Goal: Obtain resource: Obtain resource

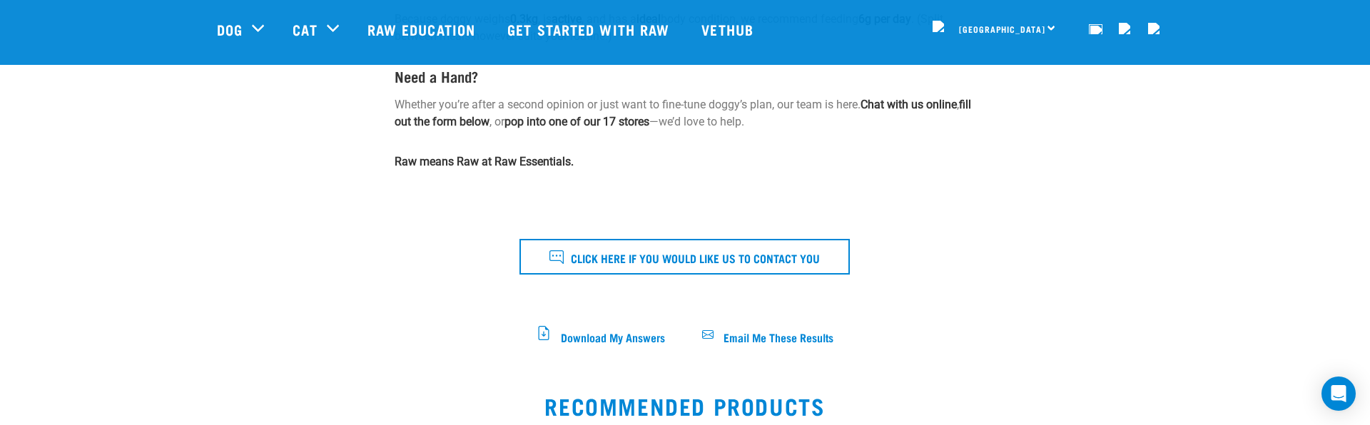
scroll to position [598, 0]
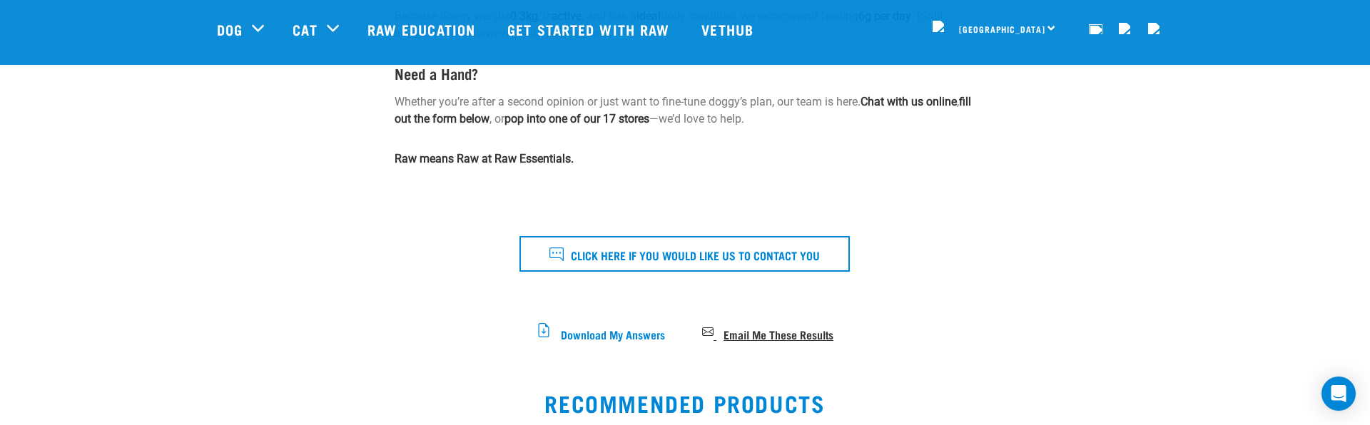
click at [750, 330] on span "Email Me These Results" at bounding box center [778, 334] width 110 height 8
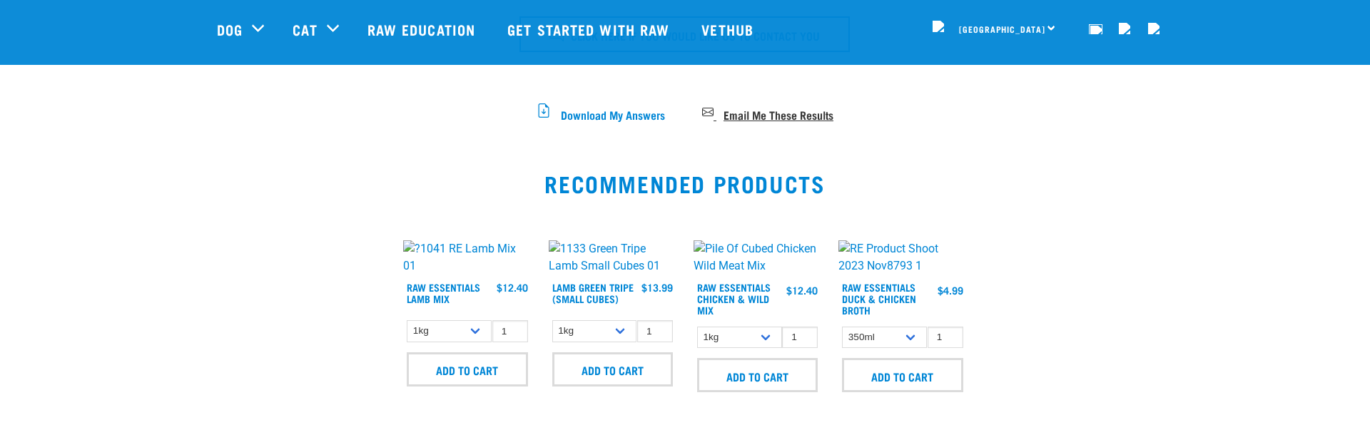
click at [762, 110] on span "Email Me These Results" at bounding box center [778, 114] width 110 height 8
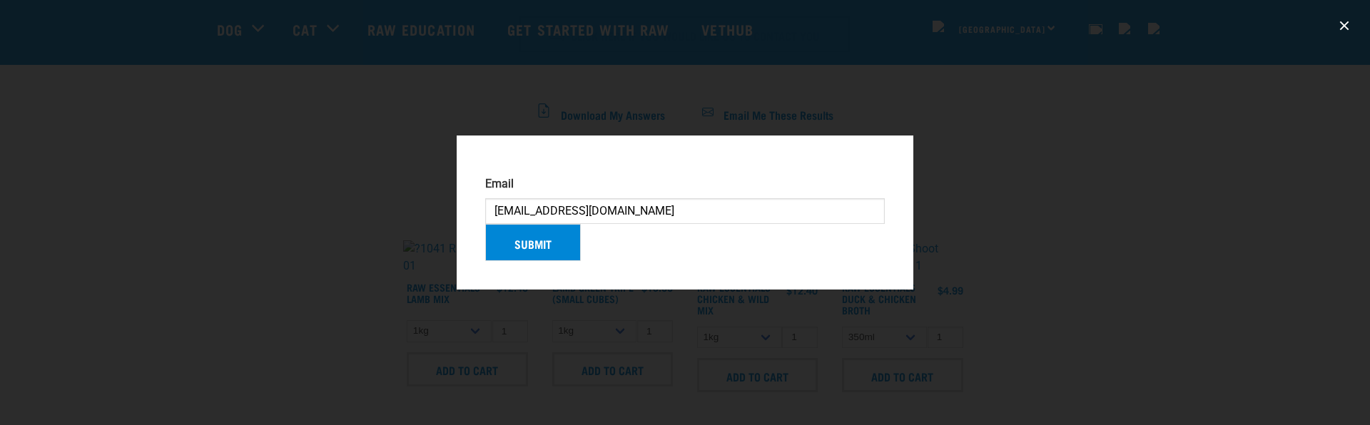
click at [519, 203] on input "[EMAIL_ADDRESS][DOMAIN_NAME]" at bounding box center [685, 211] width 400 height 26
type input "[EMAIL_ADDRESS][DOMAIN_NAME]"
click at [524, 245] on button "Submit" at bounding box center [533, 242] width 96 height 37
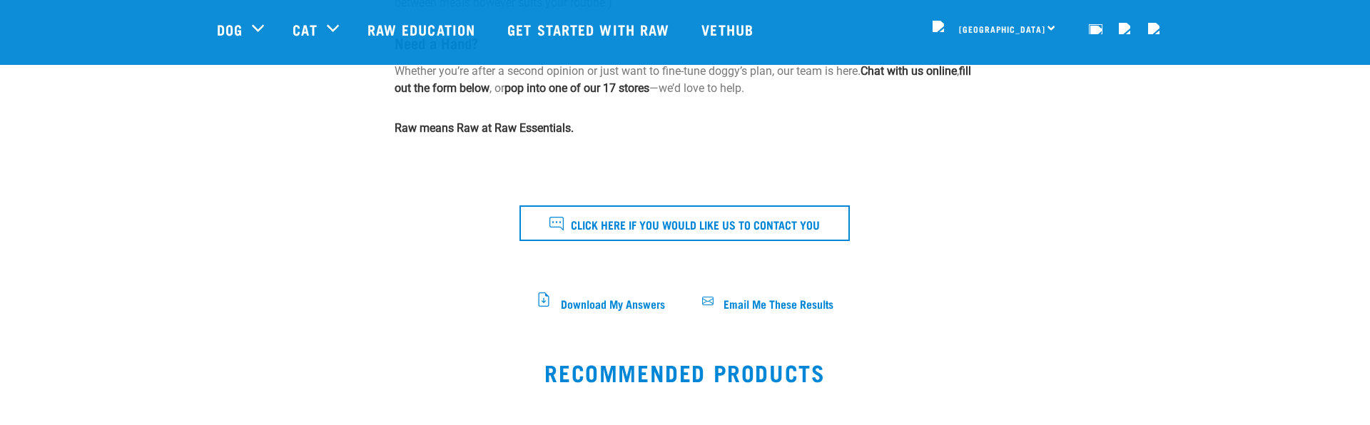
scroll to position [631, 0]
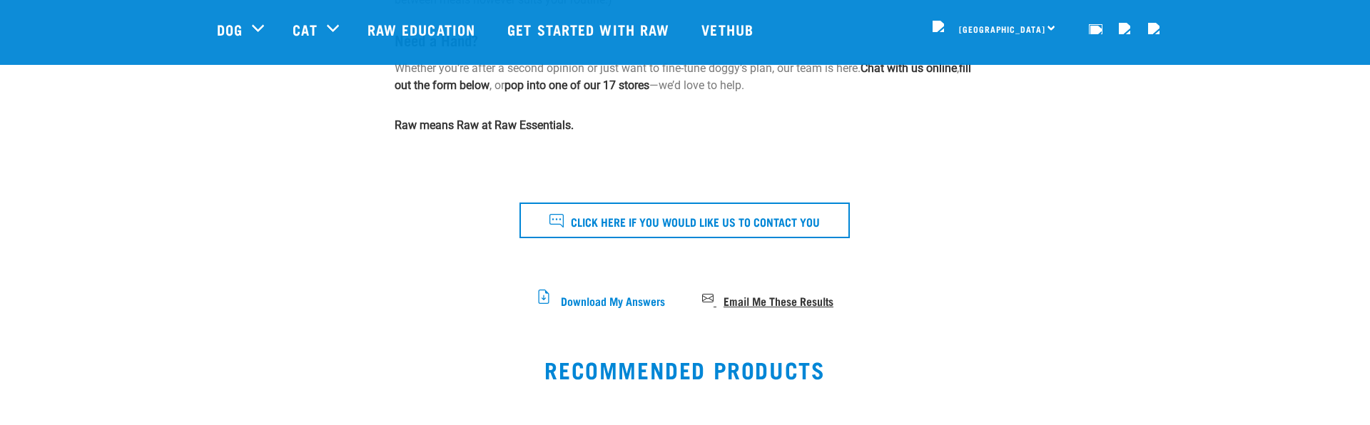
click at [768, 296] on span "Email Me These Results" at bounding box center [778, 300] width 110 height 8
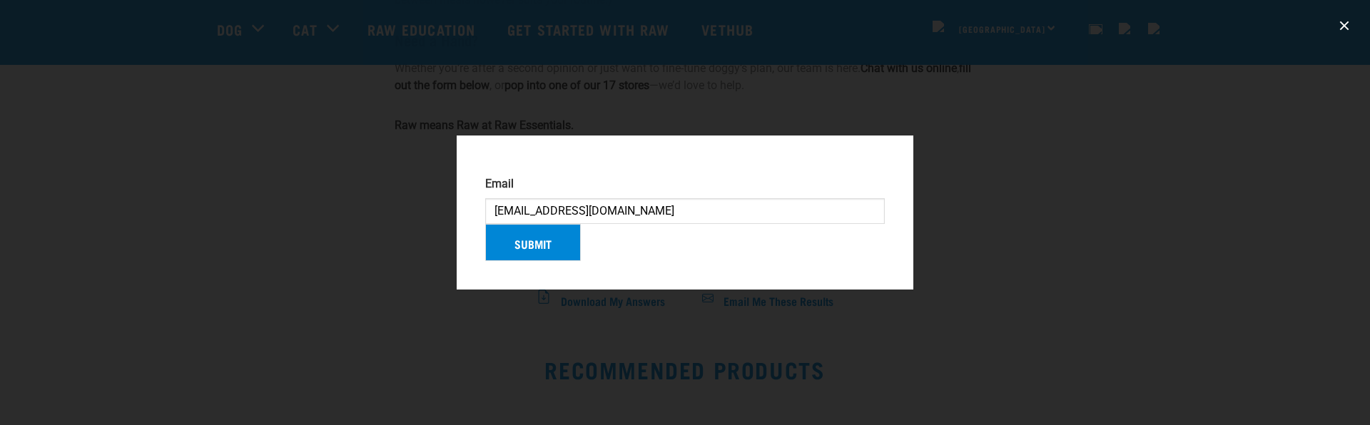
click at [535, 198] on input "[EMAIL_ADDRESS][DOMAIN_NAME]" at bounding box center [685, 211] width 400 height 26
type input "[EMAIL_ADDRESS][DOMAIN_NAME]"
click at [537, 253] on button "Submit" at bounding box center [533, 242] width 96 height 37
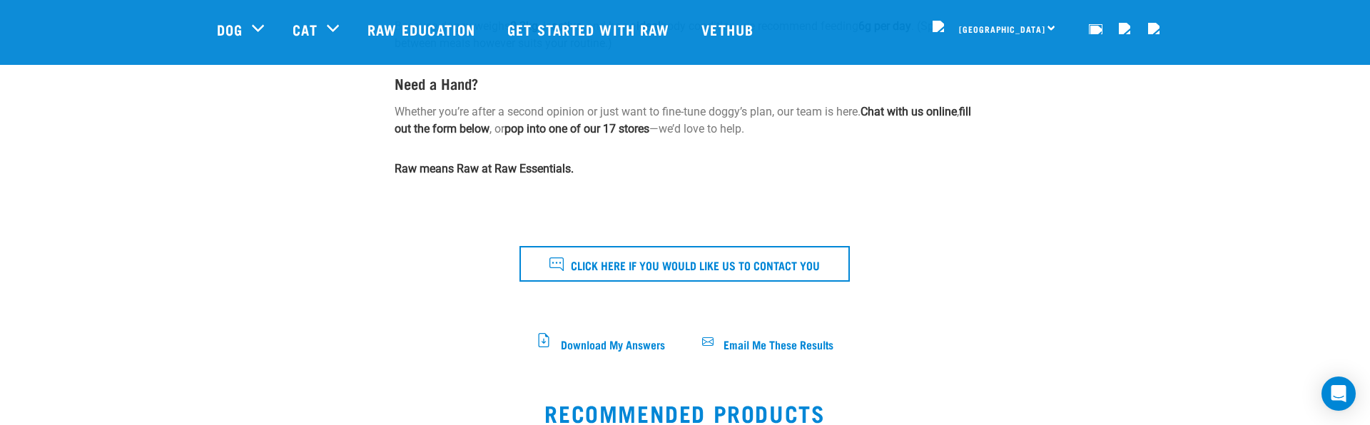
scroll to position [591, 0]
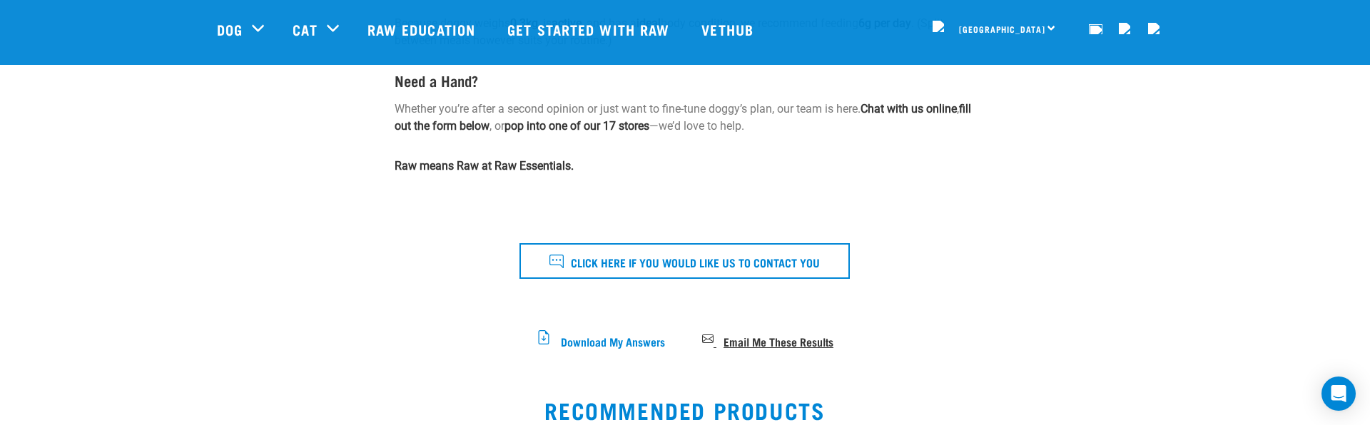
click at [761, 338] on span "Email Me These Results" at bounding box center [778, 341] width 110 height 8
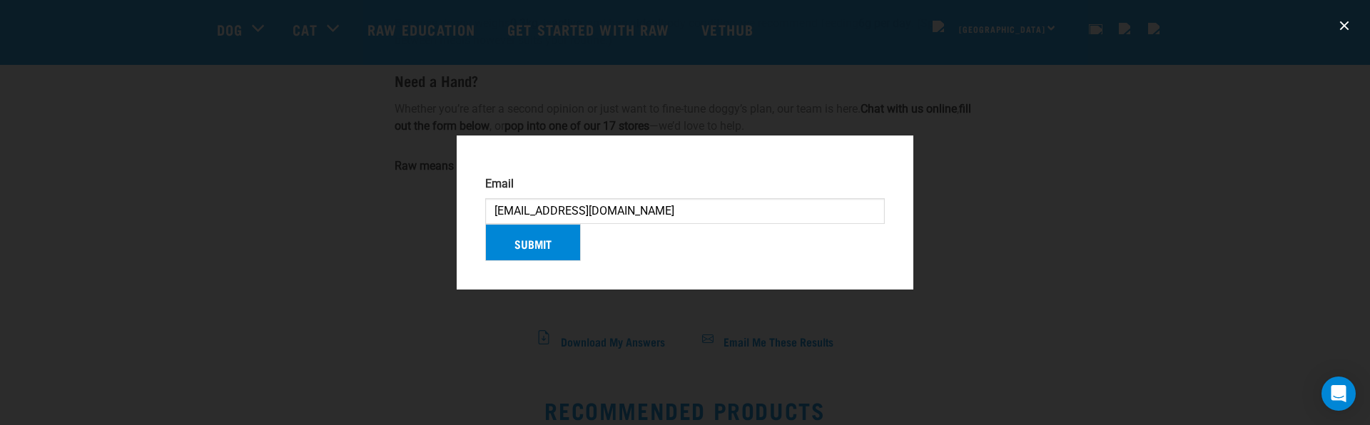
click at [519, 203] on input "[EMAIL_ADDRESS][DOMAIN_NAME]" at bounding box center [685, 211] width 400 height 26
click at [518, 203] on input "[EMAIL_ADDRESS][DOMAIN_NAME]" at bounding box center [685, 211] width 400 height 26
type input "jsolistr@gmail.com"
click at [527, 243] on button "Submit" at bounding box center [533, 242] width 96 height 37
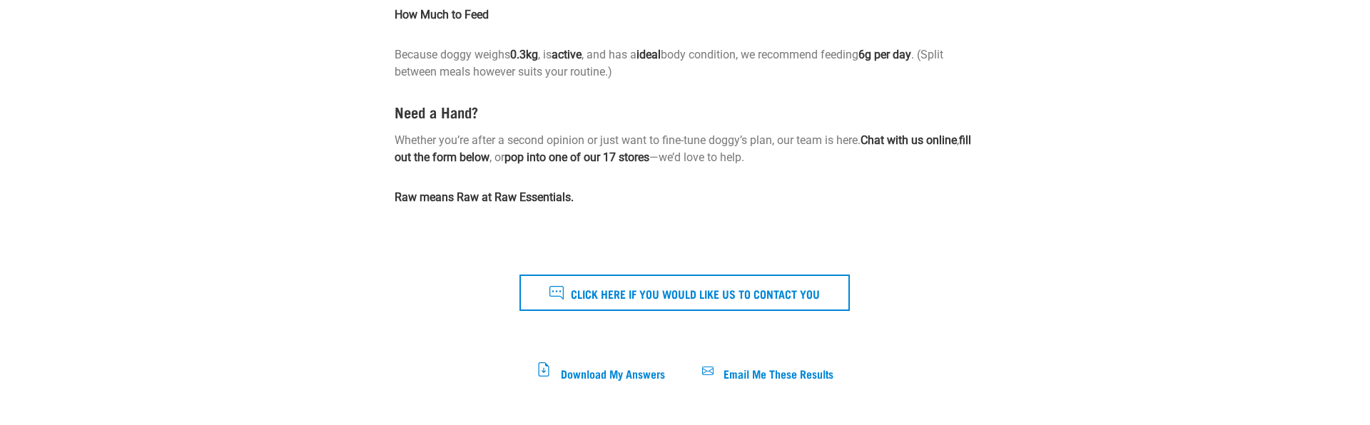
scroll to position [657, 0]
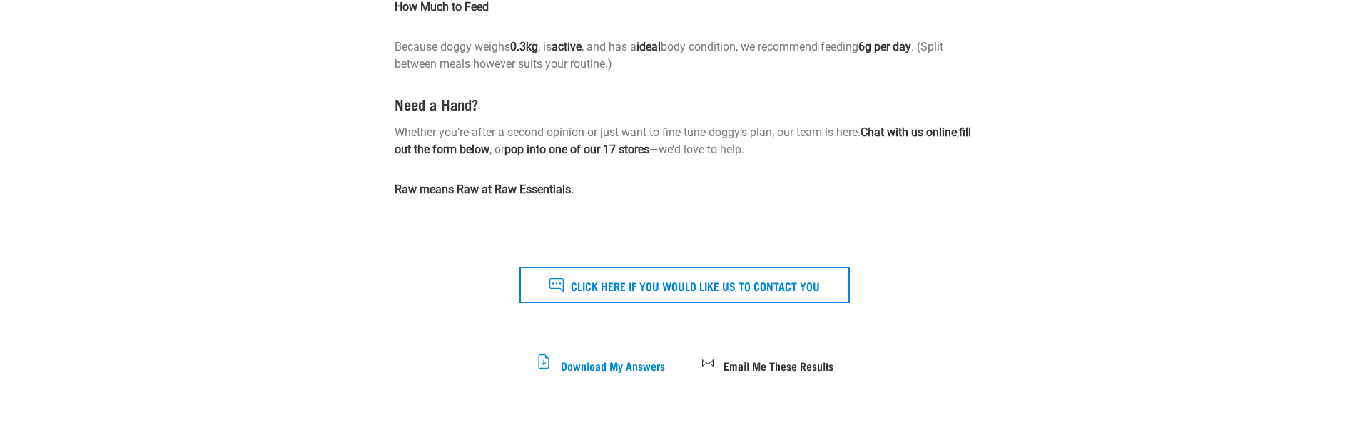
click at [755, 369] on span "Email Me These Results" at bounding box center [778, 365] width 110 height 8
click at [784, 369] on span "Email Me These Results" at bounding box center [778, 365] width 110 height 8
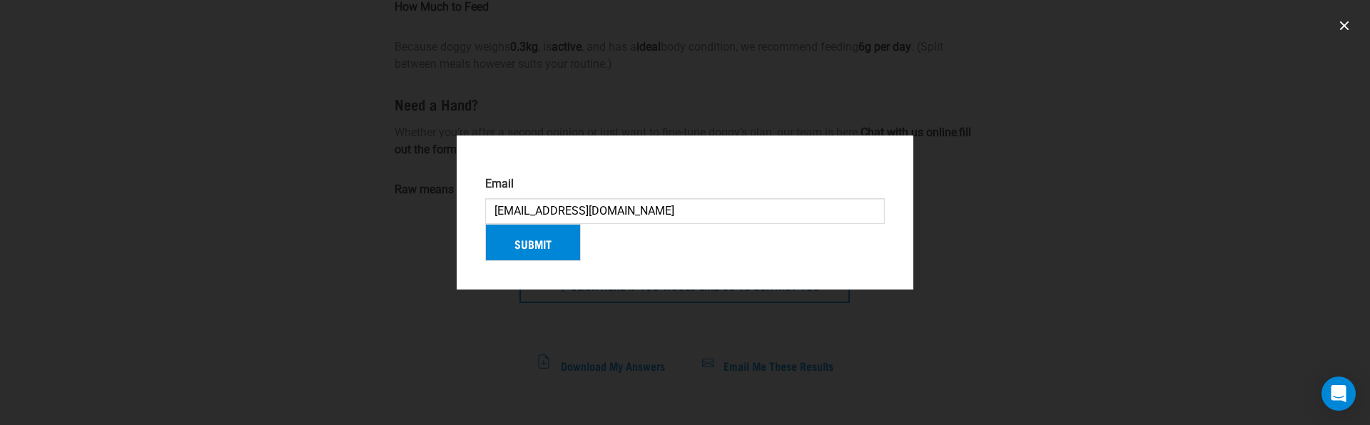
click at [546, 204] on input "[EMAIL_ADDRESS][DOMAIN_NAME]" at bounding box center [685, 211] width 400 height 26
type input "[EMAIL_ADDRESS][DOMAIN_NAME]"
click at [569, 261] on button "Submit" at bounding box center [533, 242] width 96 height 37
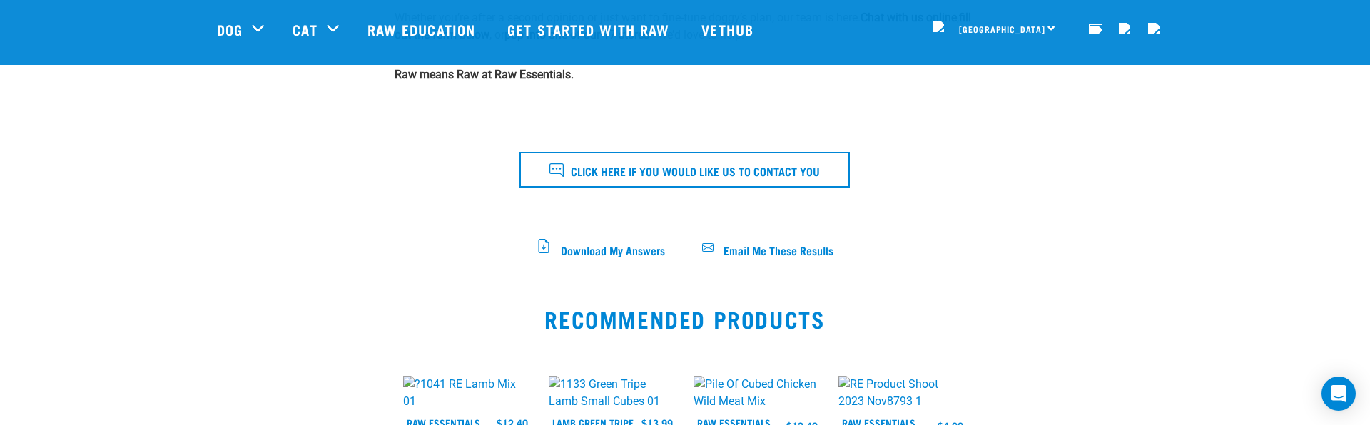
scroll to position [676, 0]
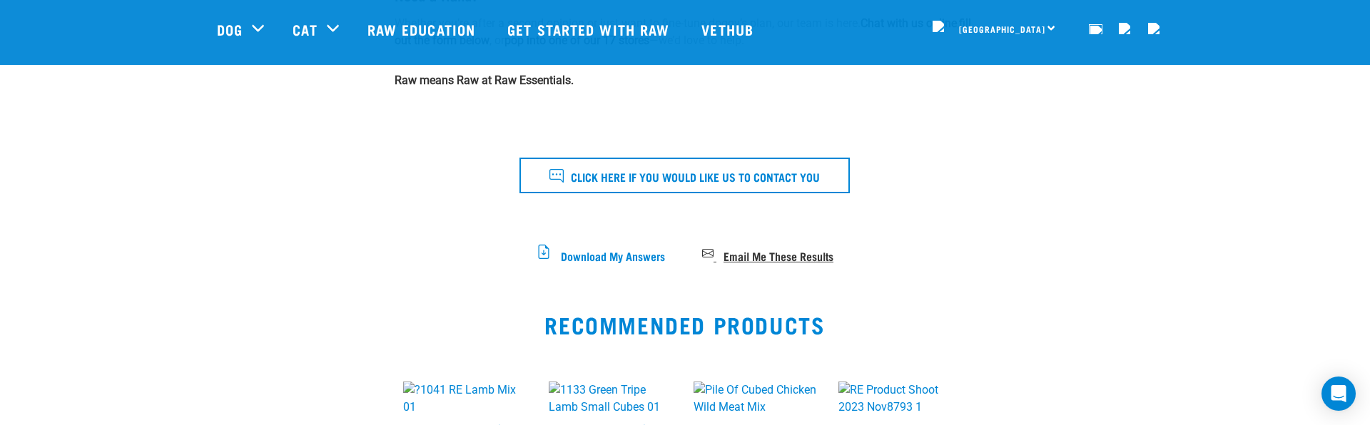
click at [713, 252] on icon at bounding box center [707, 253] width 11 height 9
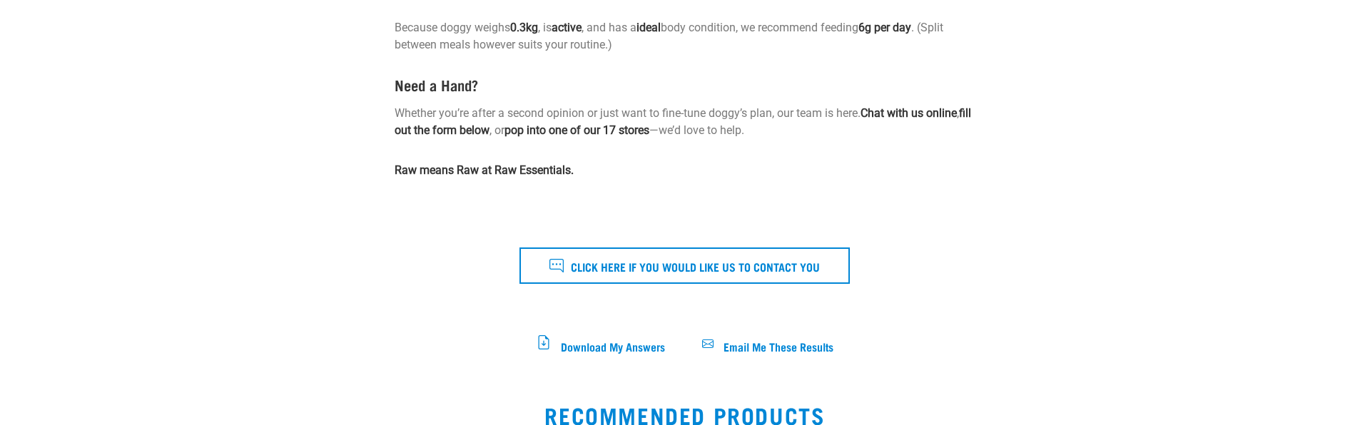
scroll to position [676, 0]
click at [769, 350] on span "Email Me These Results" at bounding box center [778, 346] width 110 height 8
click at [756, 350] on span "Email Me These Results" at bounding box center [778, 346] width 110 height 8
click at [740, 350] on span "Email Me These Results" at bounding box center [778, 346] width 110 height 8
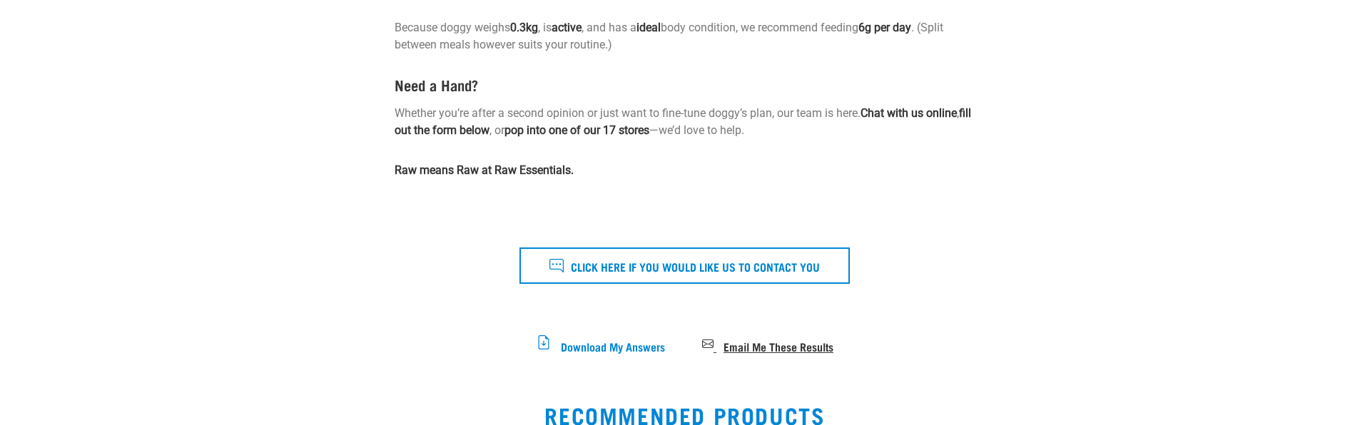
click at [788, 350] on span "Email Me These Results" at bounding box center [778, 346] width 110 height 8
click at [758, 350] on span "Email Me These Results" at bounding box center [778, 346] width 110 height 8
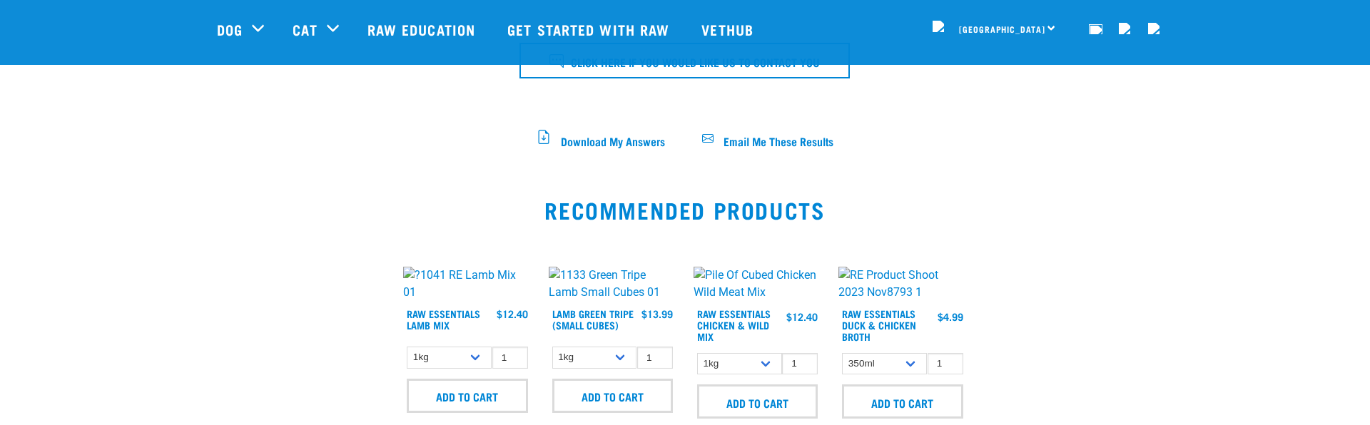
scroll to position [792, 0]
click at [756, 136] on span "Email Me These Results" at bounding box center [778, 140] width 110 height 8
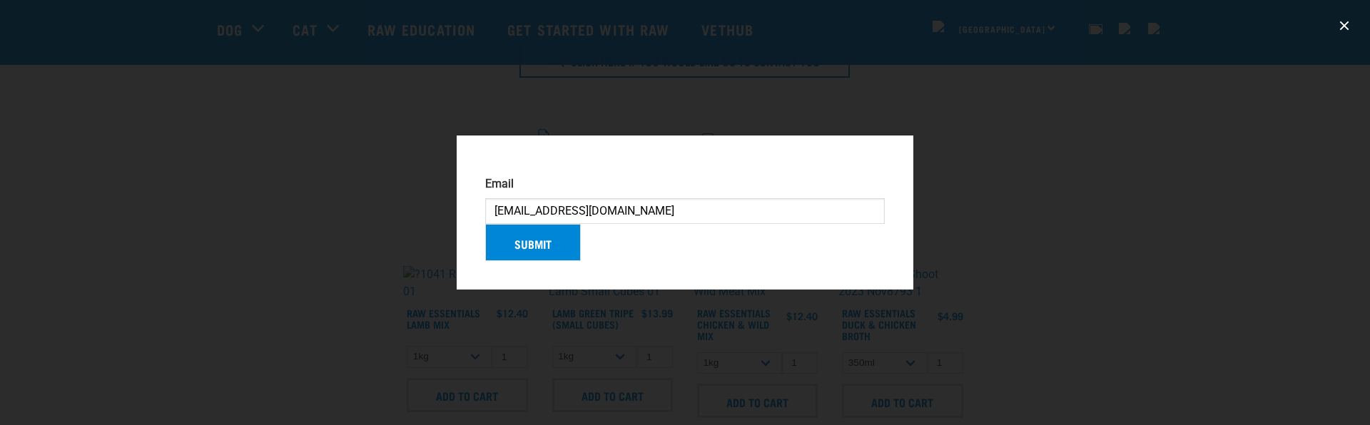
click at [545, 198] on input "[EMAIL_ADDRESS][DOMAIN_NAME]" at bounding box center [685, 211] width 400 height 26
click at [534, 200] on input "[EMAIL_ADDRESS][DOMAIN_NAME]" at bounding box center [685, 211] width 400 height 26
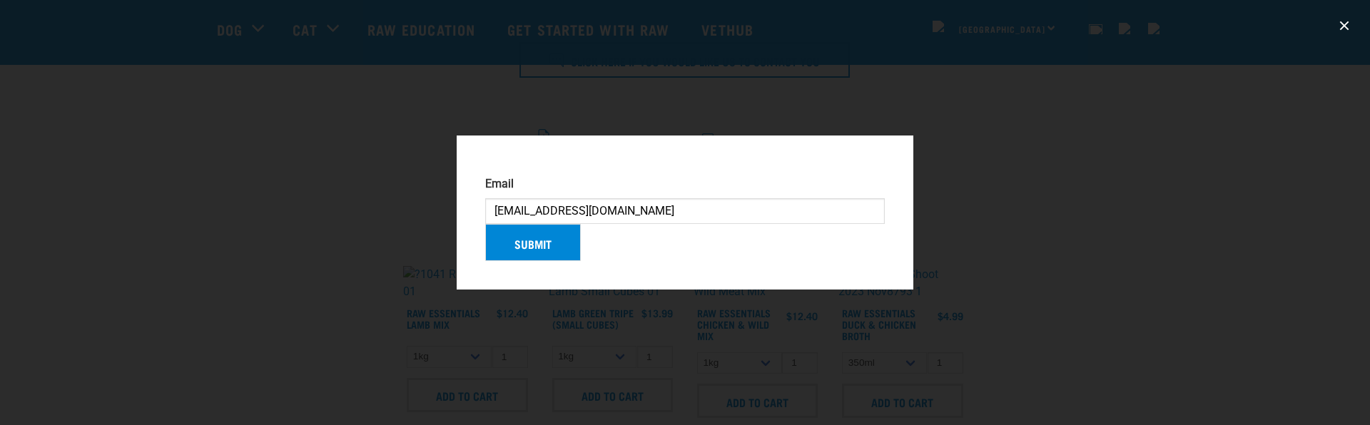
type input "[EMAIL_ADDRESS][DOMAIN_NAME]"
click at [554, 258] on button "Submit" at bounding box center [533, 242] width 96 height 37
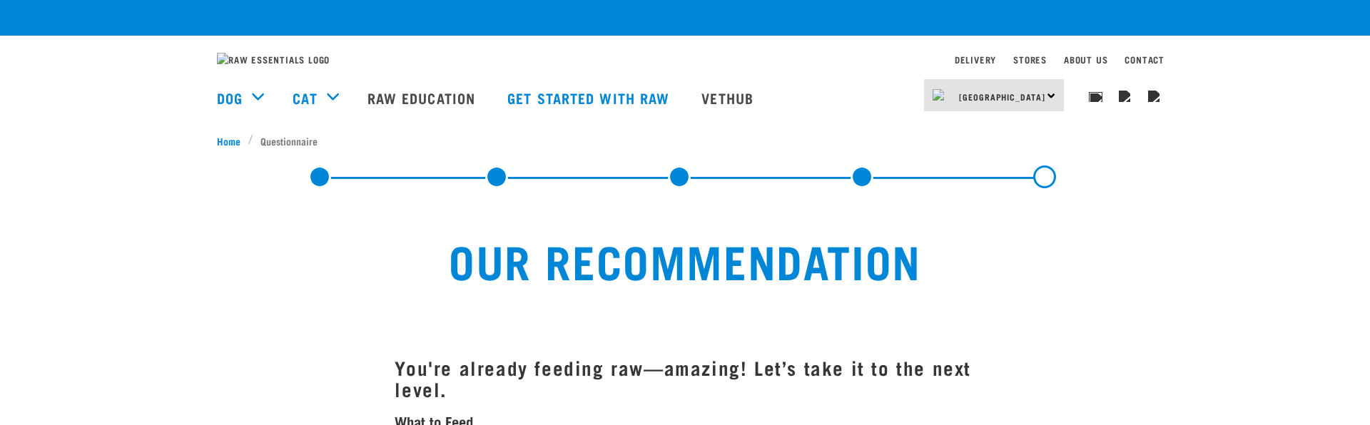
scroll to position [897, 0]
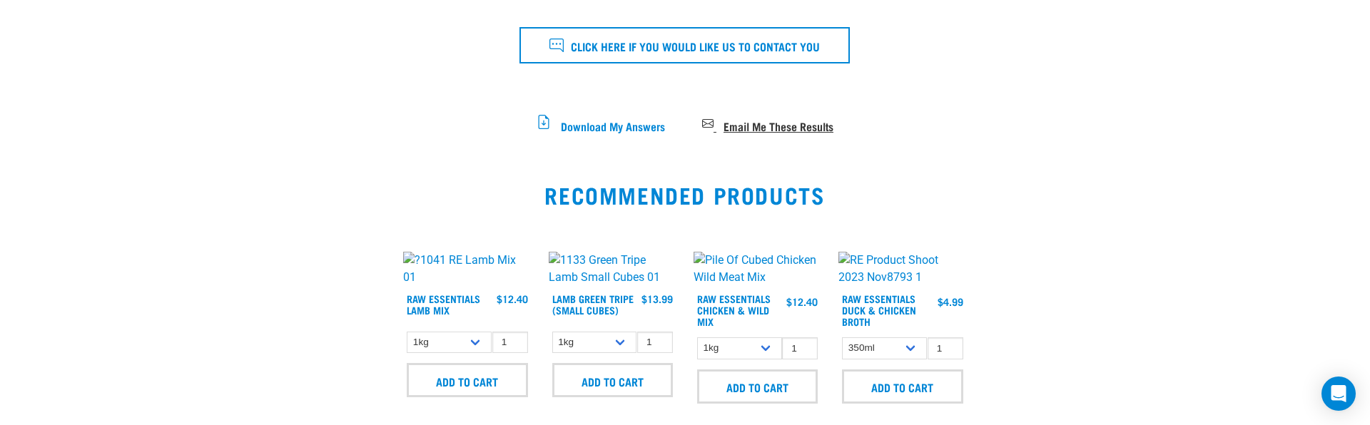
click at [726, 129] on span "Email Me These Results" at bounding box center [778, 125] width 110 height 8
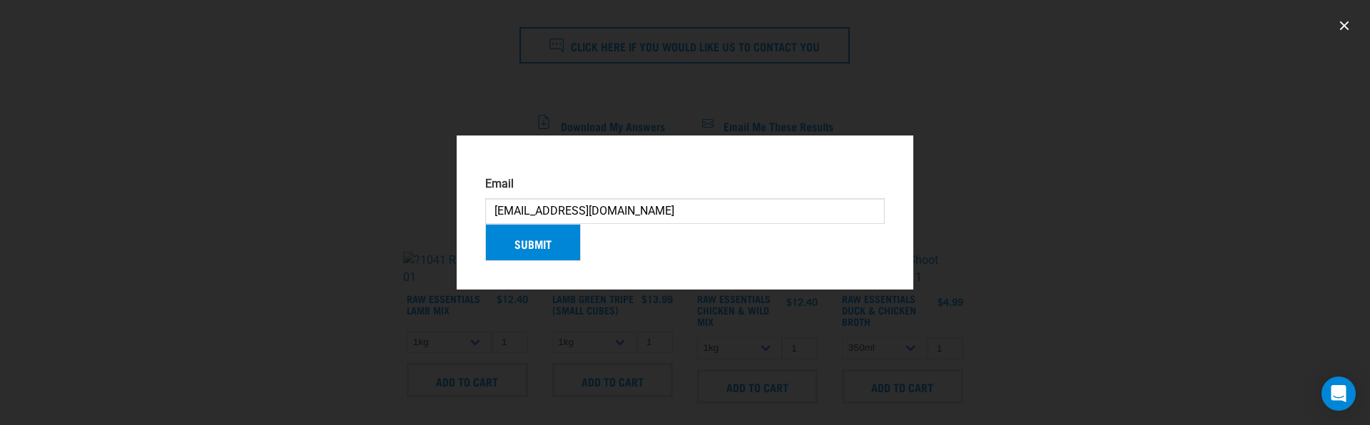
click at [499, 203] on input "[EMAIL_ADDRESS][DOMAIN_NAME]" at bounding box center [685, 211] width 400 height 26
type input "jsolistr@gmail.com"
click at [543, 261] on button "Submit" at bounding box center [533, 242] width 96 height 37
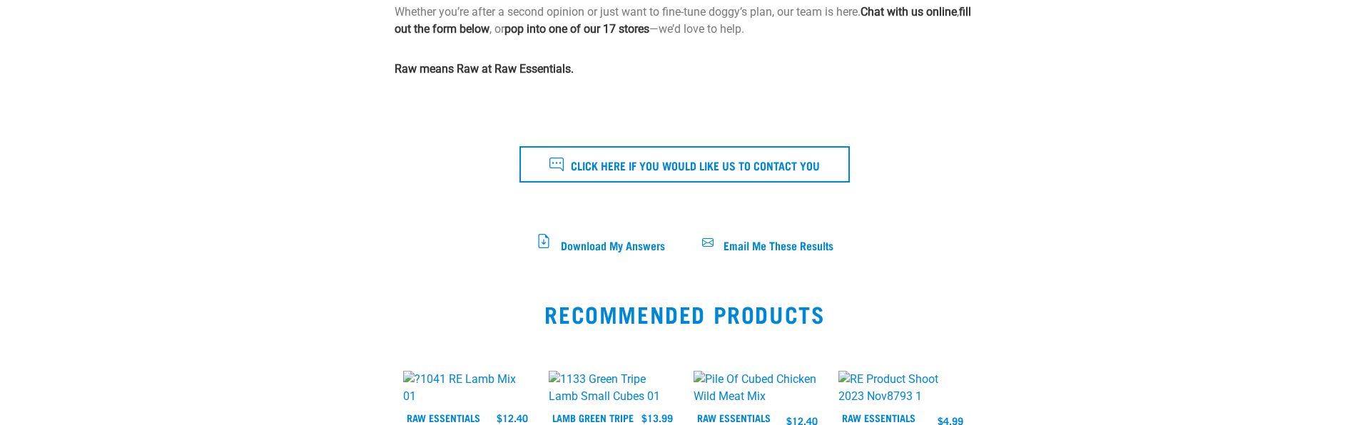
scroll to position [835, 0]
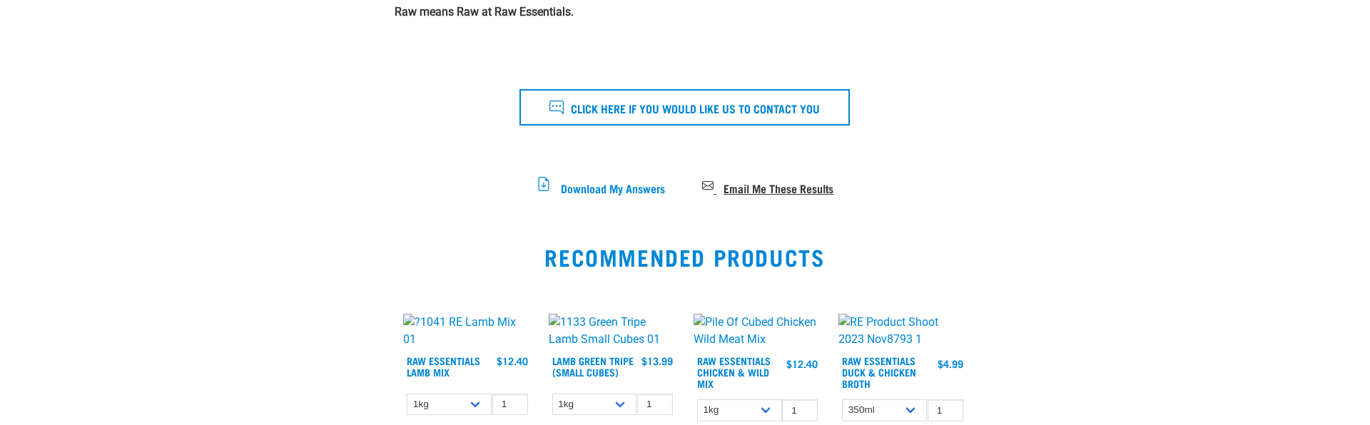
click at [720, 191] on link "Email Me These Results" at bounding box center [767, 188] width 131 height 6
